Goal: Transaction & Acquisition: Book appointment/travel/reservation

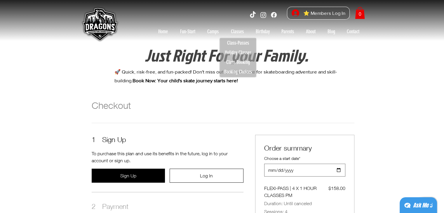
click at [235, 110] on h1 "Checkout" at bounding box center [223, 106] width 263 height 12
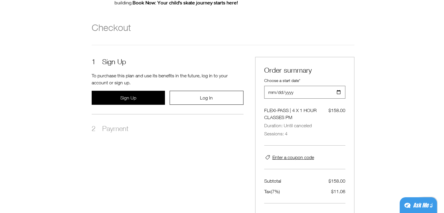
scroll to position [78, 0]
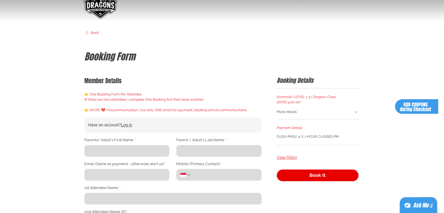
scroll to position [25, 0]
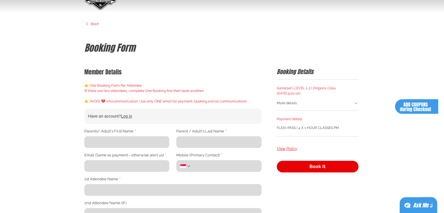
click at [297, 103] on div "More details" at bounding box center [315, 104] width 77 height 6
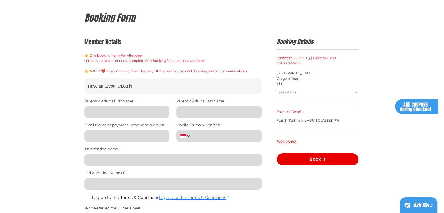
scroll to position [55, 0]
click at [128, 110] on input "Parents/ Adult's First Name *" at bounding box center [125, 112] width 82 height 12
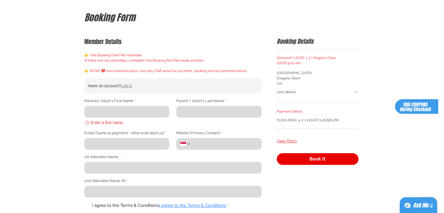
drag, startPoint x: 130, startPoint y: 87, endPoint x: 154, endPoint y: 83, distance: 24.6
click at [154, 83] on div "Have an account? Log in" at bounding box center [172, 86] width 168 height 6
click at [148, 108] on input "Parents/ Adult's First Name *" at bounding box center [125, 112] width 82 height 12
click at [286, 139] on span "View Policy" at bounding box center [287, 141] width 20 height 6
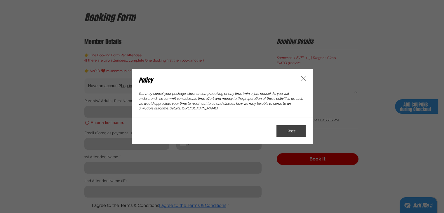
click at [302, 79] on icon "Policy" at bounding box center [303, 78] width 7 height 7
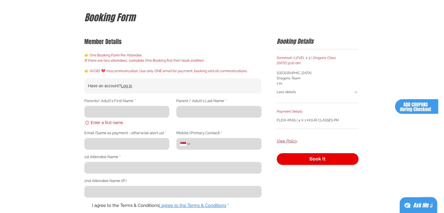
click at [130, 116] on input "Parents/ Adult's First Name *" at bounding box center [125, 112] width 82 height 12
click at [124, 114] on input "Parents/ Adult's First Name *" at bounding box center [125, 112] width 82 height 12
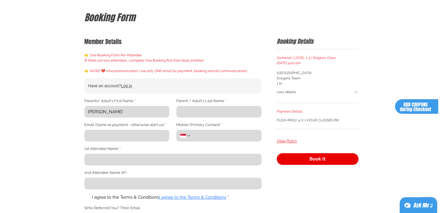
type input "Meredith"
type input "Martin"
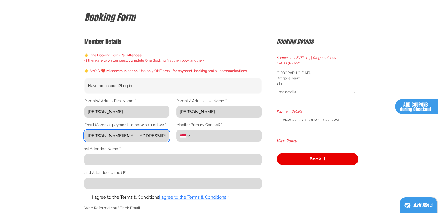
type input "[PERSON_NAME][EMAIL_ADDRESS][PERSON_NAME][DOMAIN_NAME]"
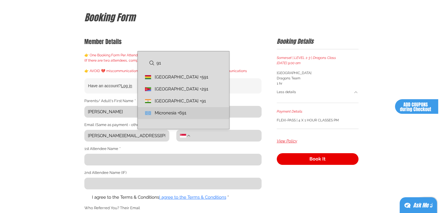
type input "9"
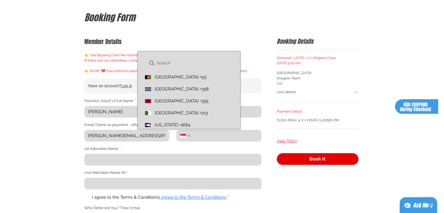
scroll to position [2253, 0]
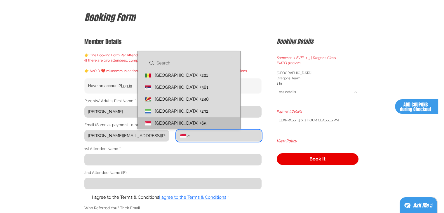
click at [147, 117] on div "Sierra Leone Sierra Leone +232" at bounding box center [189, 111] width 102 height 12
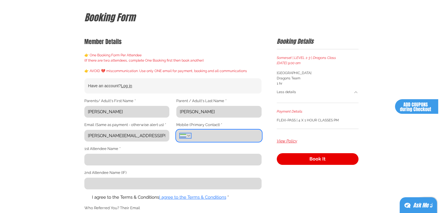
click at [184, 135] on img "Mobile (Primary Contact). Phone. Select a country code" at bounding box center [183, 136] width 6 height 4
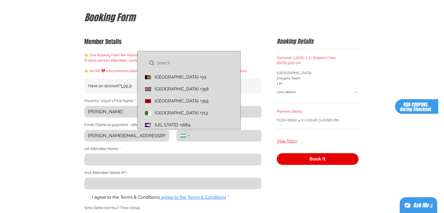
scroll to position [2264, 0]
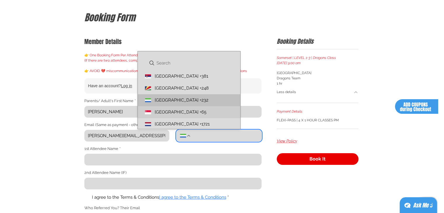
click at [175, 109] on div "Singapore Singapore +65" at bounding box center [189, 112] width 102 height 12
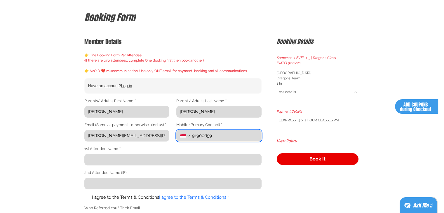
type input "91900659"
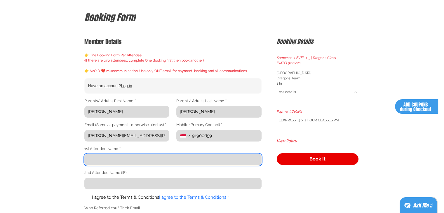
click at [152, 161] on input "1st Attendee Name *" at bounding box center [171, 160] width 174 height 12
type input "[PERSON_NAME]"
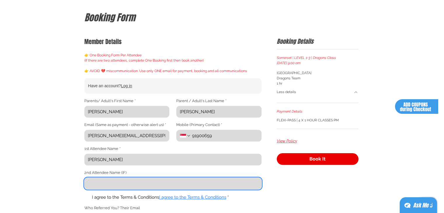
click at [144, 185] on input "2nd Attendee Name (IF)" at bounding box center [171, 184] width 174 height 12
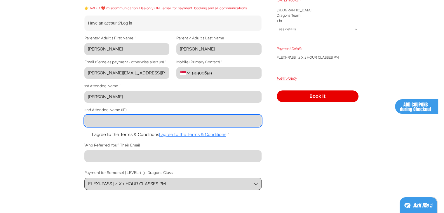
scroll to position [121, 0]
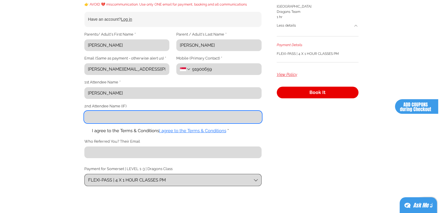
click at [87, 133] on span "Default booking form" at bounding box center [86, 131] width 4 height 4
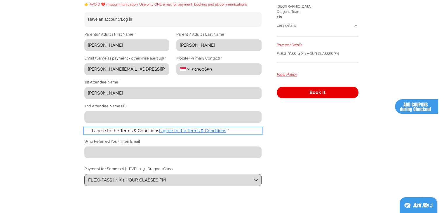
click at [84, 131] on input "I agree to the Terms & Conditions I agree to the Terms & Conditions *" at bounding box center [84, 131] width 0 height 0
checkbox input "true"
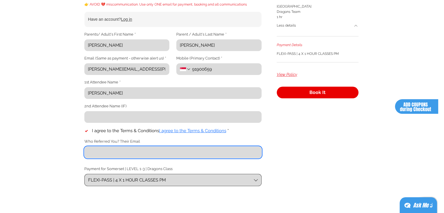
click at [97, 152] on input "Who Referred You? Their Email" at bounding box center [171, 153] width 174 height 12
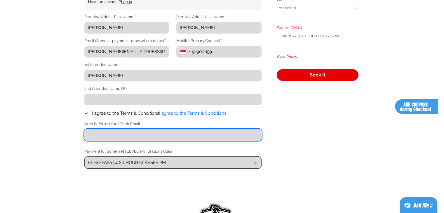
scroll to position [134, 0]
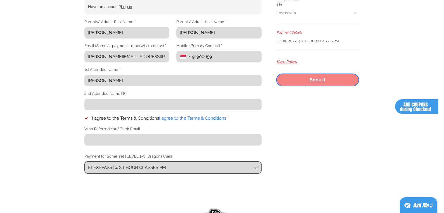
click at [309, 80] on button "Book It" at bounding box center [318, 80] width 82 height 12
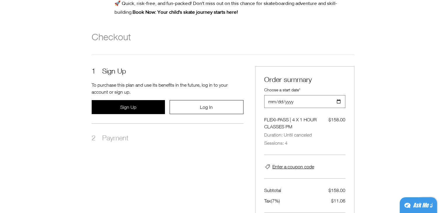
scroll to position [64, 0]
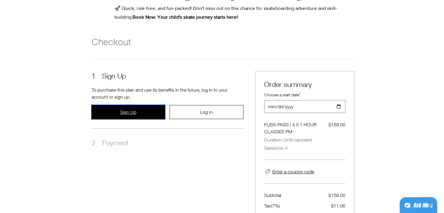
click at [128, 111] on span "Sign Up" at bounding box center [128, 112] width 16 height 5
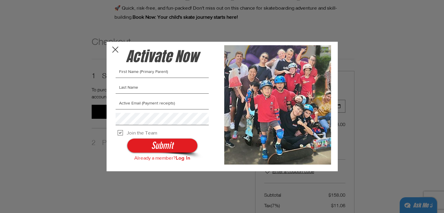
scroll to position [0, 0]
click at [163, 74] on input "SIGNUP LIGHTBOX" at bounding box center [162, 72] width 93 height 12
type input "[PERSON_NAME]"
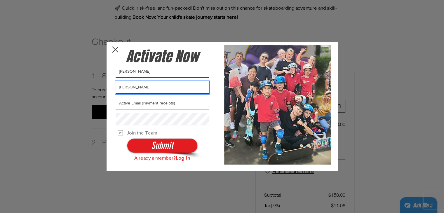
type input "[PERSON_NAME]"
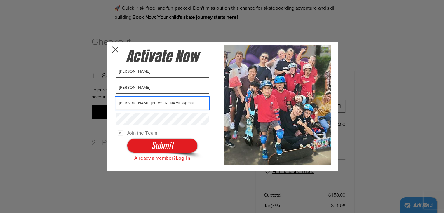
type input "meredith.e.martin@gmail"
type input "[PERSON_NAME][EMAIL_ADDRESS][PERSON_NAME][DOMAIN_NAME]"
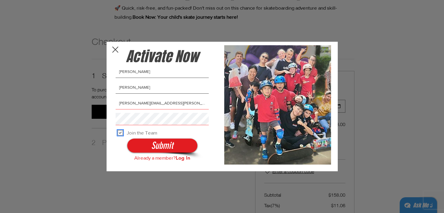
drag, startPoint x: 120, startPoint y: 133, endPoint x: 115, endPoint y: 133, distance: 5.0
click at [115, 133] on form "Activate Now Meredith Martin meredith.e.martin@gmail.com Join the Team Submit A…" at bounding box center [165, 104] width 112 height 126
click at [120, 133] on input "Join the Team" at bounding box center [120, 133] width 4 height 4
checkbox input "false"
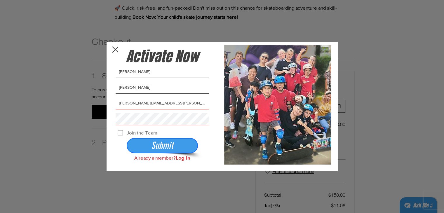
click at [159, 146] on span "Submit" at bounding box center [162, 145] width 22 height 13
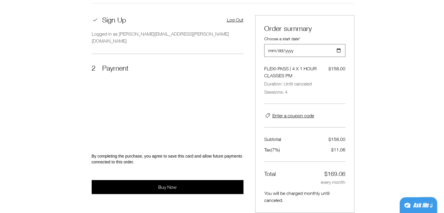
scroll to position [119, 0]
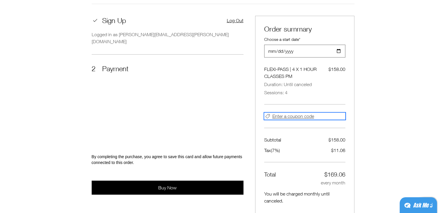
click at [305, 117] on span "Enter a coupon code" at bounding box center [293, 116] width 42 height 7
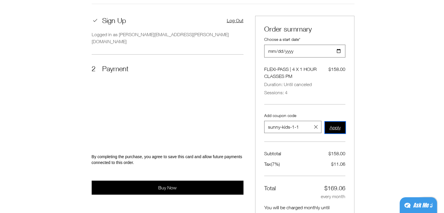
click at [333, 129] on span "Apply" at bounding box center [335, 127] width 11 height 5
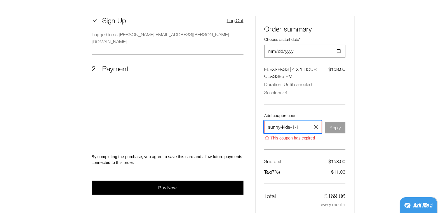
click at [284, 124] on input "sunny-kids-1-1" at bounding box center [288, 127] width 47 height 12
paste input "SUNNY-KIDS"
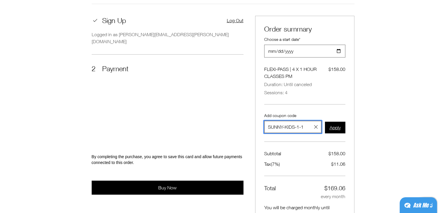
type input "SUNNY-KIDS-1-1"
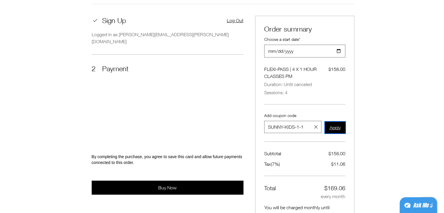
click at [330, 126] on span "Apply" at bounding box center [335, 127] width 11 height 5
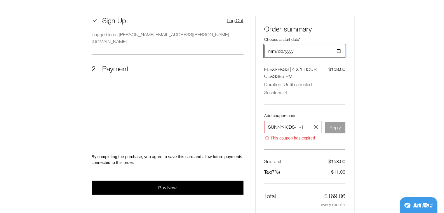
click at [308, 52] on input "2025-09-02" at bounding box center [303, 51] width 77 height 12
click at [281, 52] on input "2025-09-02" at bounding box center [303, 51] width 77 height 12
click at [378, 74] on div "main content" at bounding box center [222, 92] width 444 height 340
click at [341, 49] on input "2025-09-02" at bounding box center [303, 51] width 77 height 12
type input "2025-09-05"
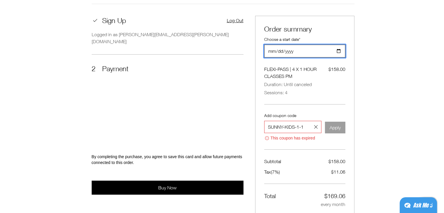
scroll to position [116, 0]
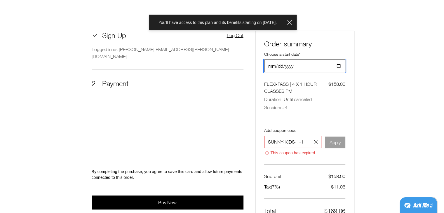
click at [308, 66] on input "2025-09-05" at bounding box center [303, 66] width 77 height 12
click at [345, 104] on span "Sessions: 4" at bounding box center [304, 107] width 81 height 7
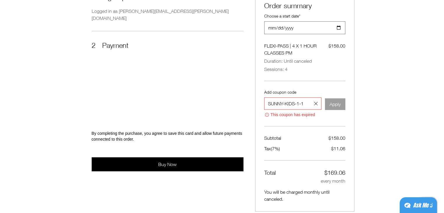
scroll to position [178, 0]
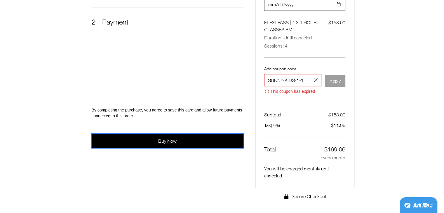
click at [189, 134] on button "Buy Now" at bounding box center [168, 141] width 152 height 14
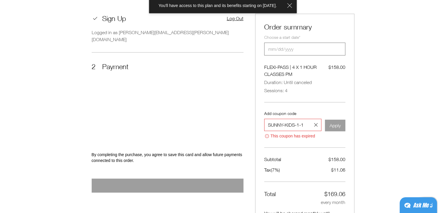
scroll to position [124, 0]
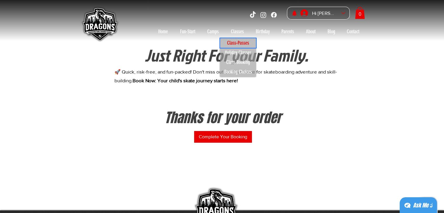
click at [239, 43] on p "Class-Passes" at bounding box center [238, 43] width 27 height 10
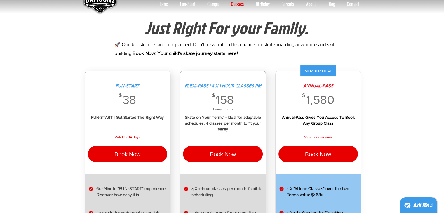
scroll to position [18, 0]
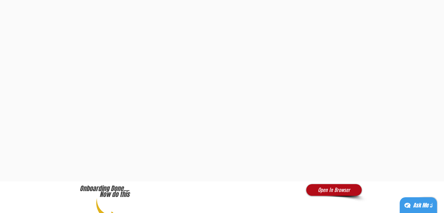
scroll to position [151, 0]
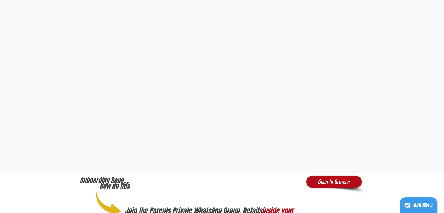
drag, startPoint x: 79, startPoint y: 78, endPoint x: 73, endPoint y: 129, distance: 52.1
click at [73, 129] on div "main content" at bounding box center [222, 72] width 444 height 365
click at [387, 54] on div "main content" at bounding box center [222, 72] width 444 height 365
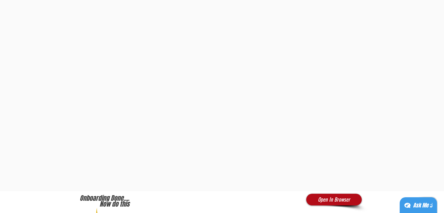
scroll to position [0, 0]
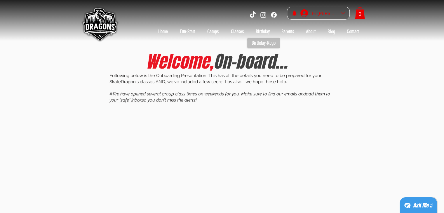
click at [331, 11] on div "Hi [PERSON_NAME]" at bounding box center [324, 13] width 29 height 9
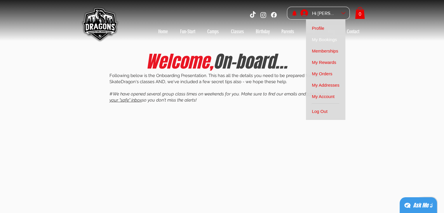
click at [326, 39] on span "My Bookings" at bounding box center [324, 39] width 25 height 11
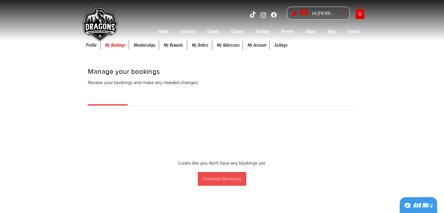
click at [225, 180] on div "Continue Browsing" at bounding box center [222, 179] width 38 height 6
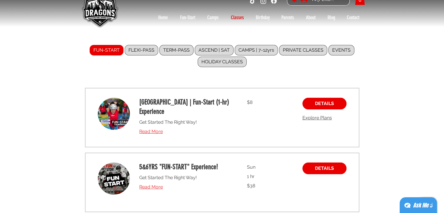
scroll to position [9, 0]
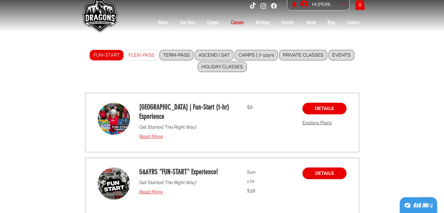
click at [146, 56] on label "FLEXI-PASS" at bounding box center [142, 55] width 34 height 11
click at [0, 0] on input "FLEXI-PASS" at bounding box center [0, 0] width 0 height 0
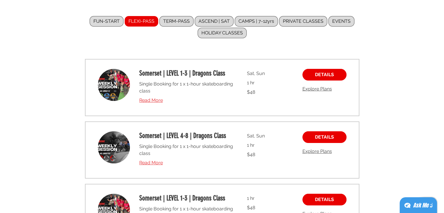
scroll to position [43, 0]
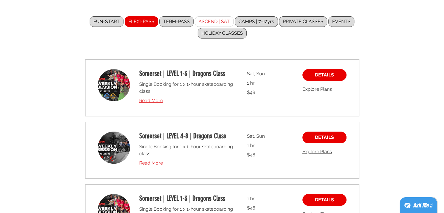
click at [217, 21] on label "ASCEND | SAT" at bounding box center [214, 21] width 39 height 11
click at [0, 0] on input "ASCEND | SAT" at bounding box center [0, 0] width 0 height 0
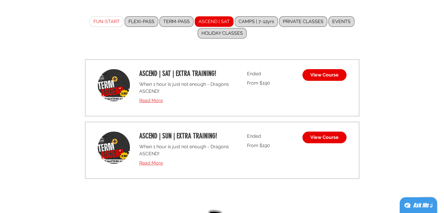
click at [118, 25] on label "FUN-START" at bounding box center [107, 21] width 34 height 11
click at [0, 0] on input "FUN-START" at bounding box center [0, 0] width 0 height 0
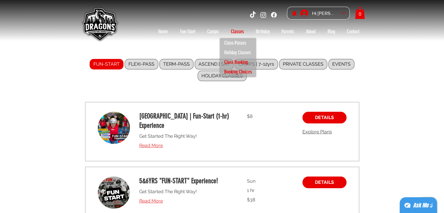
click at [231, 62] on p "Class Booking" at bounding box center [236, 63] width 29 height 10
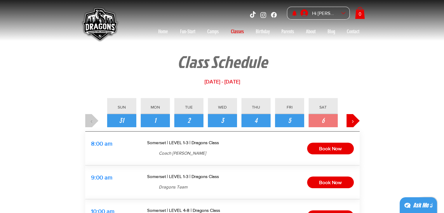
click at [247, 154] on span "3 spots available" at bounding box center [255, 153] width 34 height 5
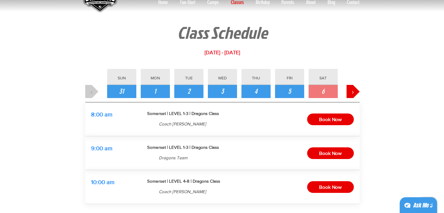
click at [404, 66] on div at bounding box center [222, 116] width 444 height 208
click at [331, 150] on span "Book Now" at bounding box center [330, 153] width 22 height 9
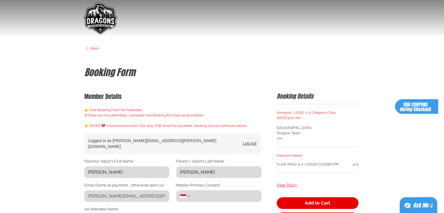
scroll to position [76, 0]
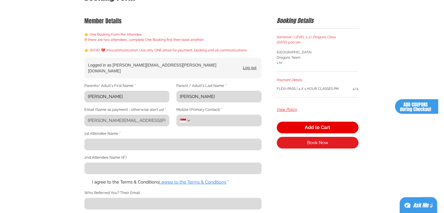
click at [196, 139] on input "1st Attendee Name *" at bounding box center [171, 145] width 174 height 12
click at [87, 180] on span "Default booking form" at bounding box center [86, 182] width 4 height 4
type input "Heath Martin"
click at [84, 182] on input "I agree to the Terms & Conditions I agree to the Terms & Conditions *" at bounding box center [84, 182] width 0 height 0
checkbox input "true"
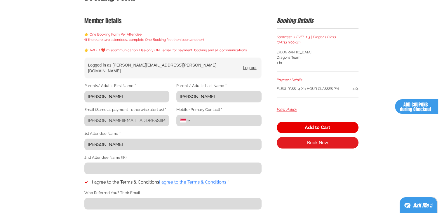
click at [108, 199] on input "Who Referred You? Their Email" at bounding box center [171, 204] width 174 height 12
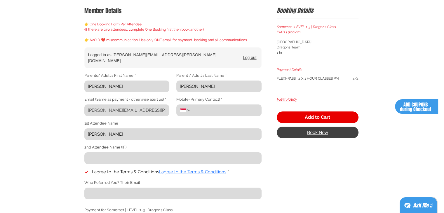
scroll to position [85, 0]
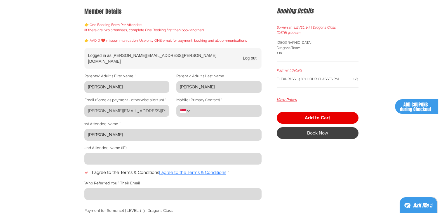
click at [315, 132] on span "Book Now" at bounding box center [317, 133] width 21 height 5
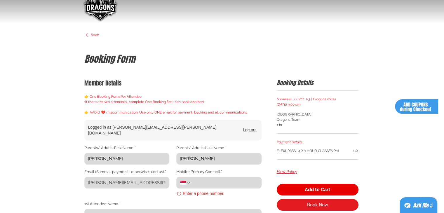
scroll to position [13, 0]
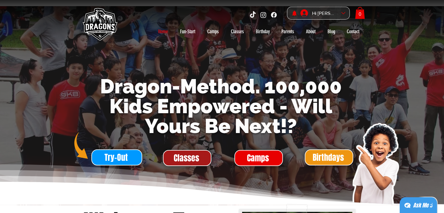
click at [187, 156] on span "Classes" at bounding box center [186, 157] width 25 height 11
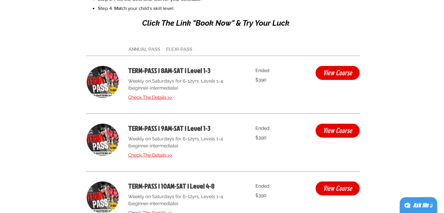
scroll to position [1576, 0]
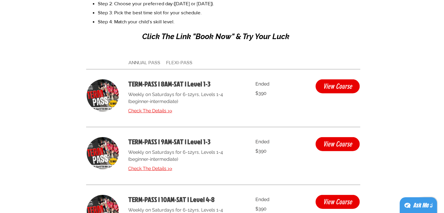
click at [182, 60] on p "ANNUAL PASS FLEXI-PASS" at bounding box center [163, 62] width 71 height 7
click at [179, 63] on span "ANNUAL PASS FLEXI-PASS" at bounding box center [160, 63] width 64 height 6
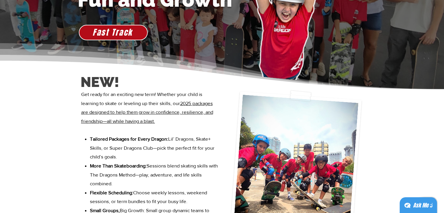
scroll to position [0, 0]
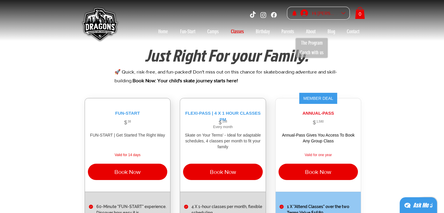
click at [320, 14] on div "Hi [PERSON_NAME]" at bounding box center [324, 13] width 29 height 9
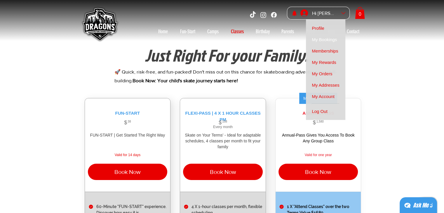
click at [325, 42] on span "My Bookings" at bounding box center [324, 39] width 25 height 11
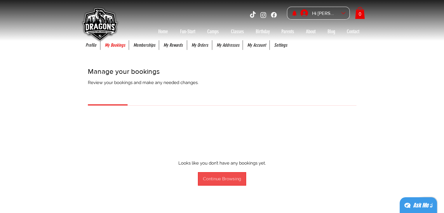
click at [225, 178] on div "Continue Browsing" at bounding box center [222, 179] width 38 height 6
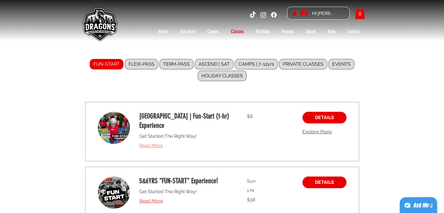
click at [154, 143] on span "Read More" at bounding box center [151, 146] width 24 height 6
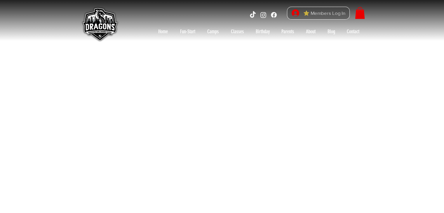
click at [321, 15] on span "⭐ Members Log In" at bounding box center [324, 13] width 46 height 9
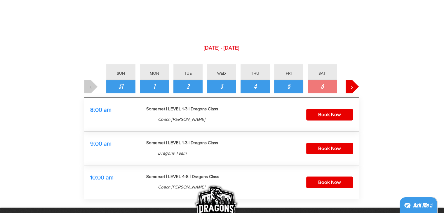
scroll to position [45, 0]
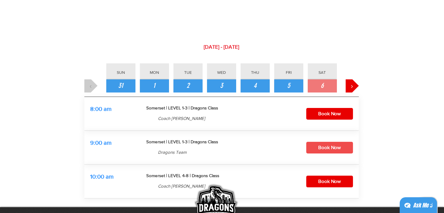
click at [321, 146] on span "Book Now" at bounding box center [329, 147] width 22 height 9
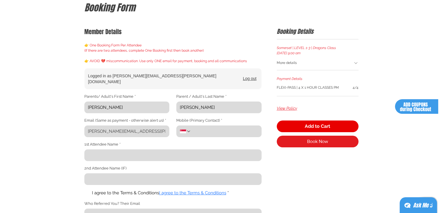
scroll to position [66, 0]
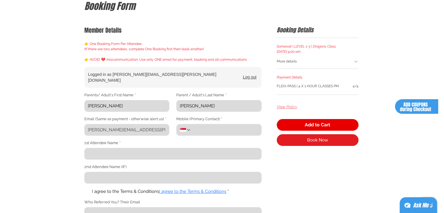
click at [285, 105] on span "View Policy" at bounding box center [287, 107] width 20 height 6
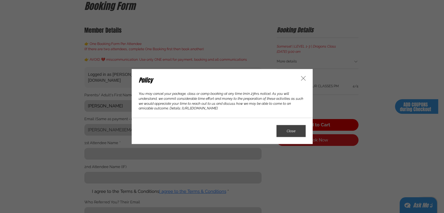
click at [302, 78] on icon "Policy" at bounding box center [303, 78] width 7 height 7
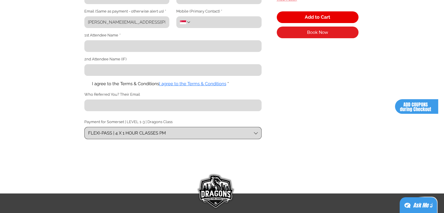
scroll to position [175, 0]
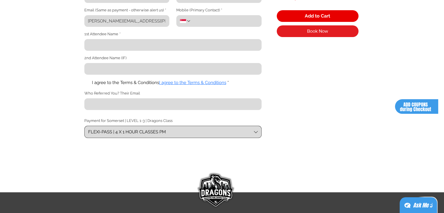
click at [197, 129] on span "FLEXI-PASS | 4 X 1 HOUR CLASSES PM" at bounding box center [170, 132] width 164 height 6
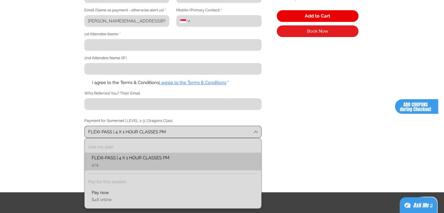
click at [187, 162] on span "4/4" at bounding box center [173, 165] width 170 height 6
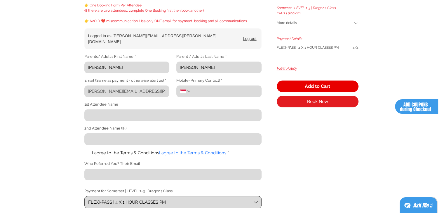
scroll to position [104, 0]
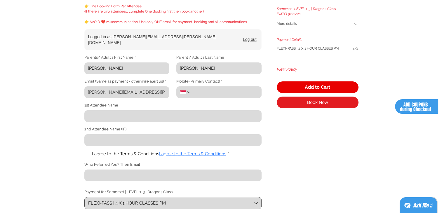
click at [113, 116] on input "1st Attendee Name *" at bounding box center [171, 116] width 174 height 12
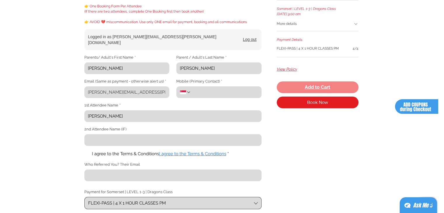
type input "[PERSON_NAME]"
click at [302, 88] on button "Add to Cart" at bounding box center [318, 87] width 82 height 12
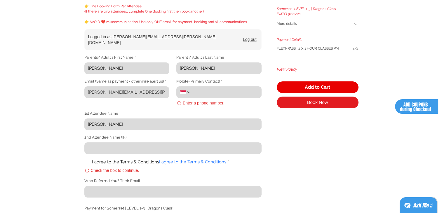
click at [201, 88] on input "Mobile (Primary Contact) *" at bounding box center [224, 92] width 67 height 12
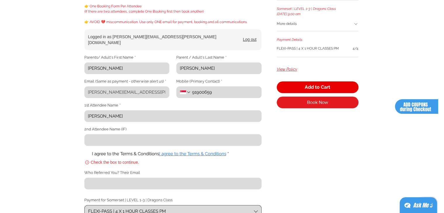
type input "91900659"
click at [305, 160] on div "Booking Details [GEOGRAPHIC_DATA] | LEVEL 1-3 | Dragons Class [DATE] 9:00 am Mo…" at bounding box center [318, 103] width 82 height 230
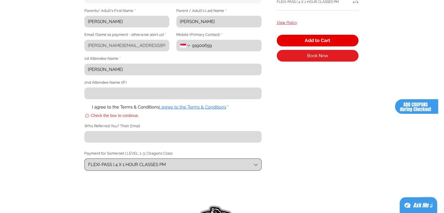
scroll to position [155, 0]
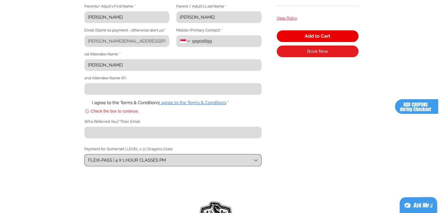
click at [84, 100] on div "Member Details 👉 One Booking Form Per Attendee (If there are two attendees, com…" at bounding box center [221, 52] width 289 height 245
click at [89, 100] on label "I agree to the Terms & Conditions I agree to the Terms & Conditions *" at bounding box center [172, 103] width 177 height 7
click at [84, 103] on input "I agree to the Terms & Conditions I agree to the Terms & Conditions *" at bounding box center [84, 103] width 0 height 0
checkbox input "true"
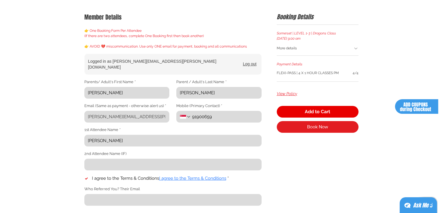
scroll to position [73, 0]
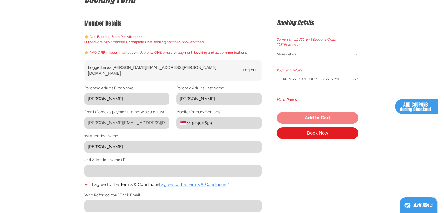
click at [318, 118] on span "Add to Cart" at bounding box center [317, 118] width 25 height 5
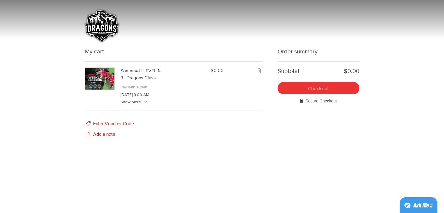
click at [317, 89] on span "Checkout" at bounding box center [318, 88] width 21 height 5
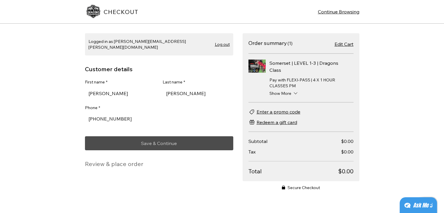
click at [161, 141] on span "Save & Continue" at bounding box center [159, 143] width 36 height 5
